Goal: Find specific page/section: Find specific page/section

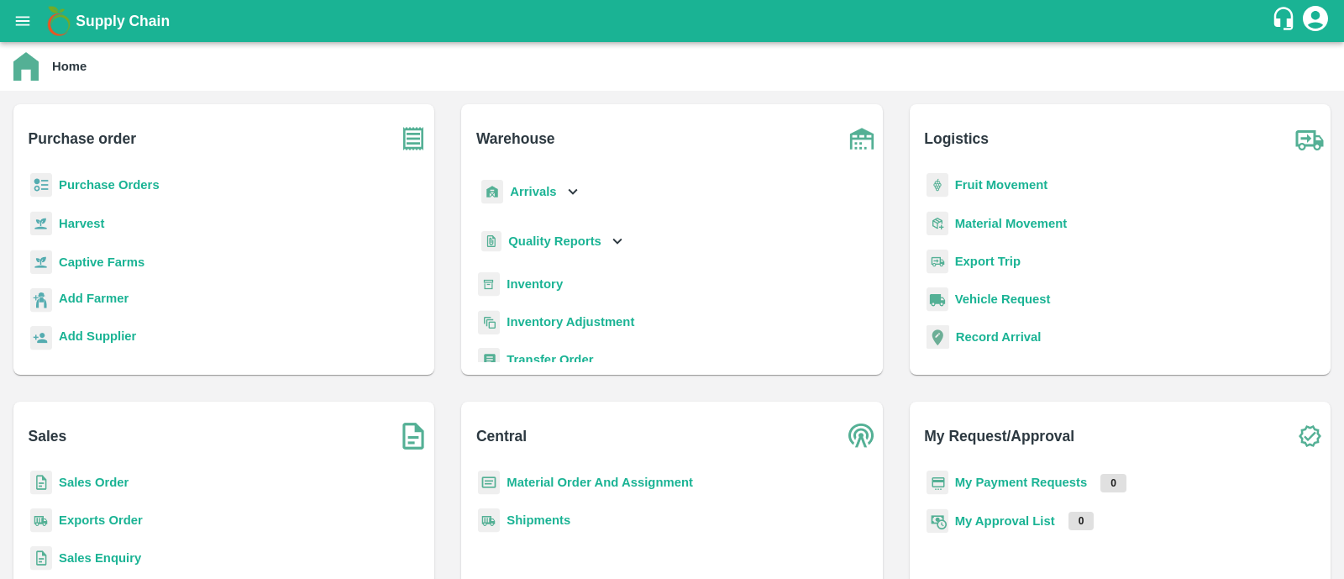
click at [77, 194] on p "Purchase Orders" at bounding box center [109, 185] width 101 height 18
click at [109, 190] on b "Purchase Orders" at bounding box center [109, 184] width 101 height 13
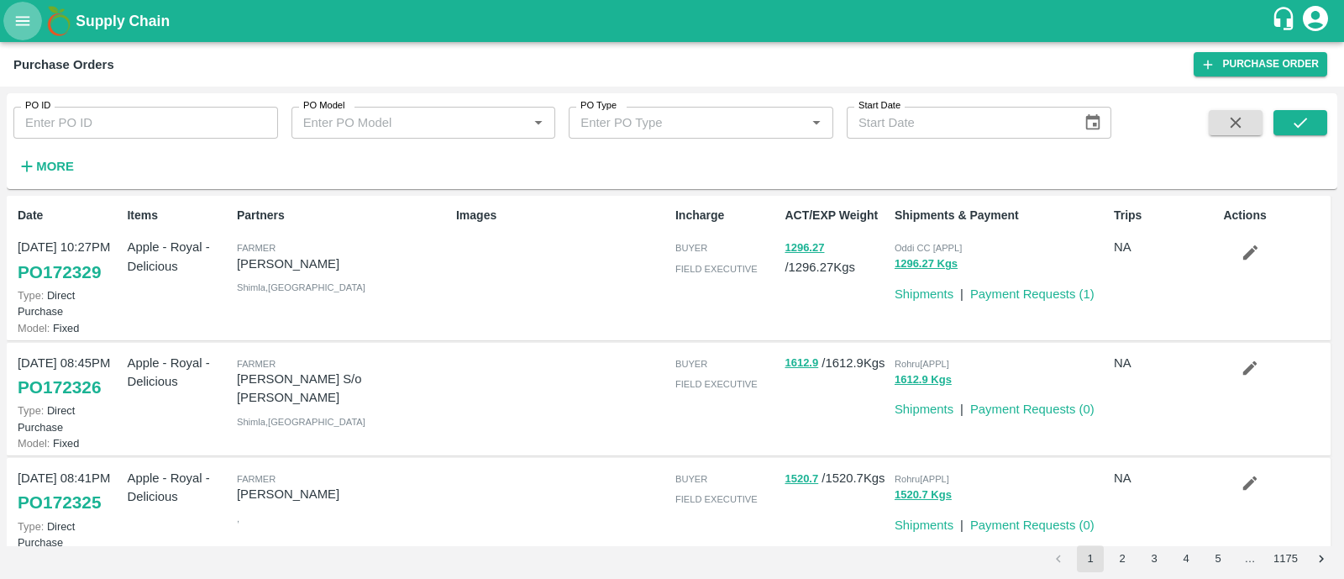
click at [22, 13] on icon "open drawer" at bounding box center [22, 21] width 18 height 18
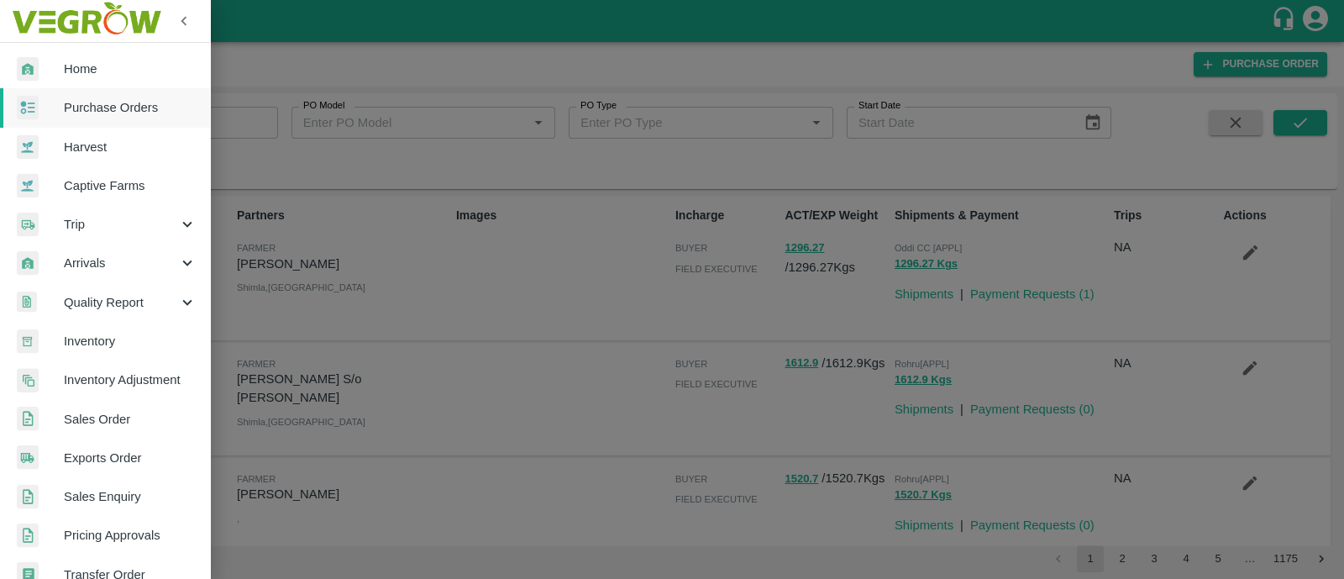
click at [369, 77] on div at bounding box center [672, 289] width 1344 height 579
